Goal: Navigation & Orientation: Find specific page/section

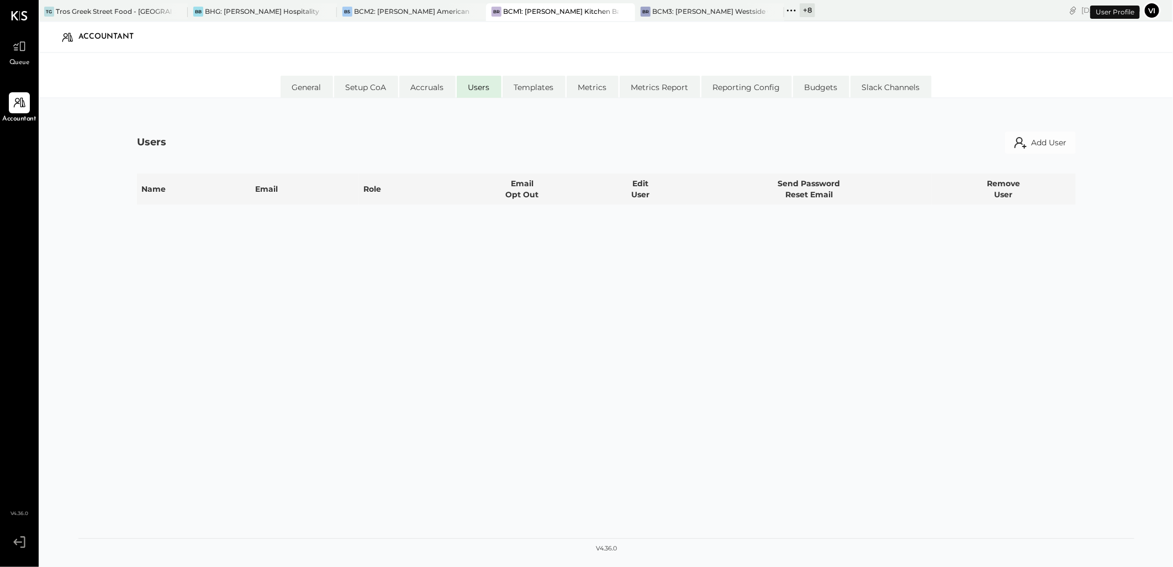
select select "**********"
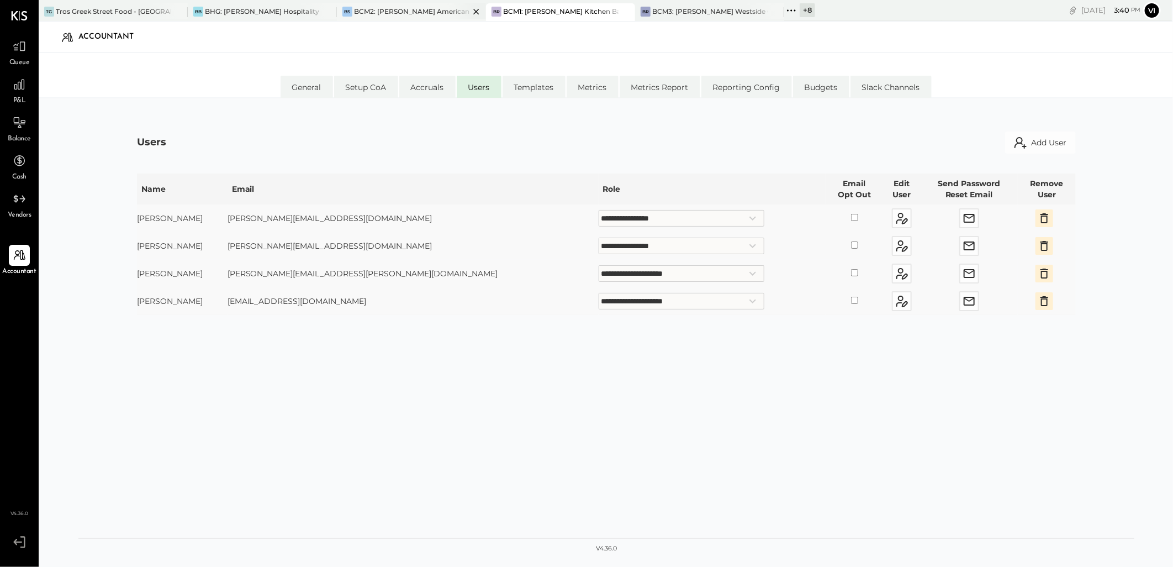
click at [400, 18] on div "BS BCM2: [PERSON_NAME] American Cooking" at bounding box center [411, 12] width 149 height 18
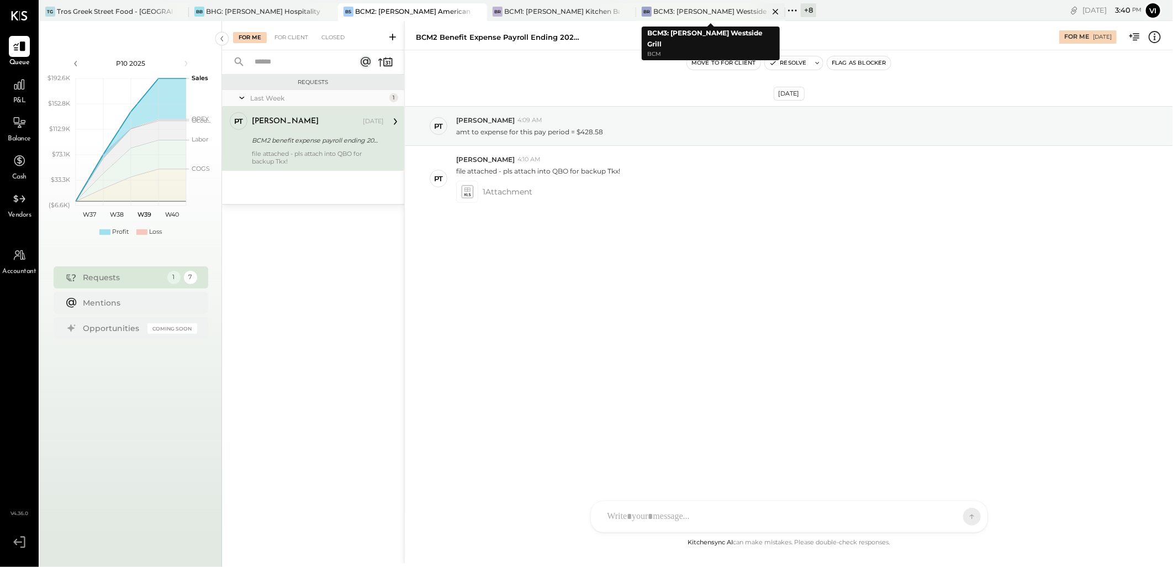
click at [716, 15] on div "BCM3: [PERSON_NAME] Westside Grill" at bounding box center [710, 11] width 115 height 9
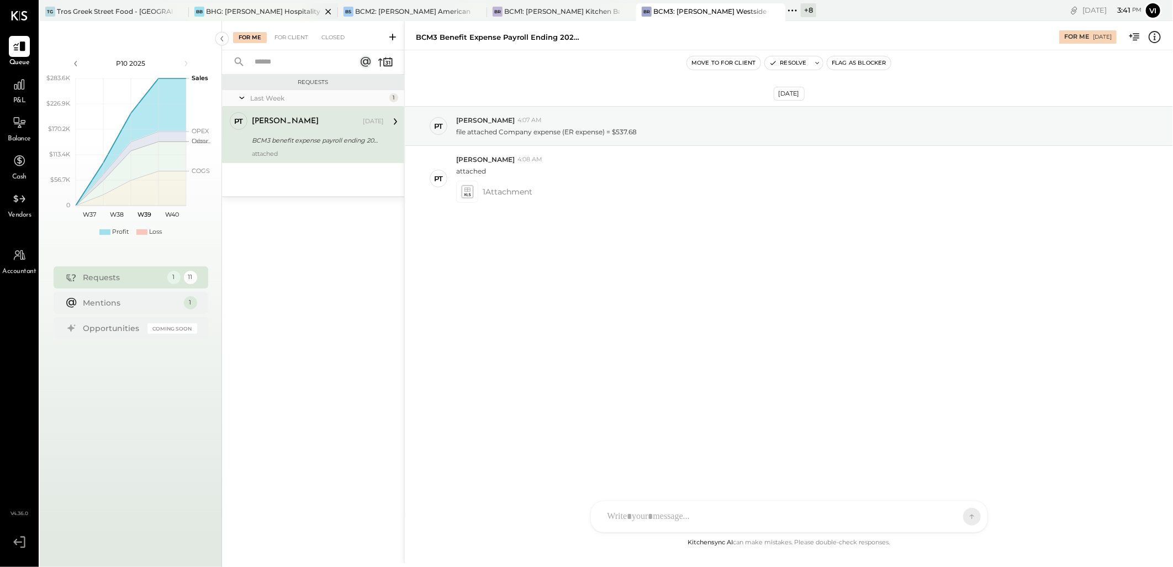
click at [241, 14] on div "BHG: [PERSON_NAME] Hospitality Group, LLC" at bounding box center [263, 11] width 115 height 9
